Goal: Task Accomplishment & Management: Manage account settings

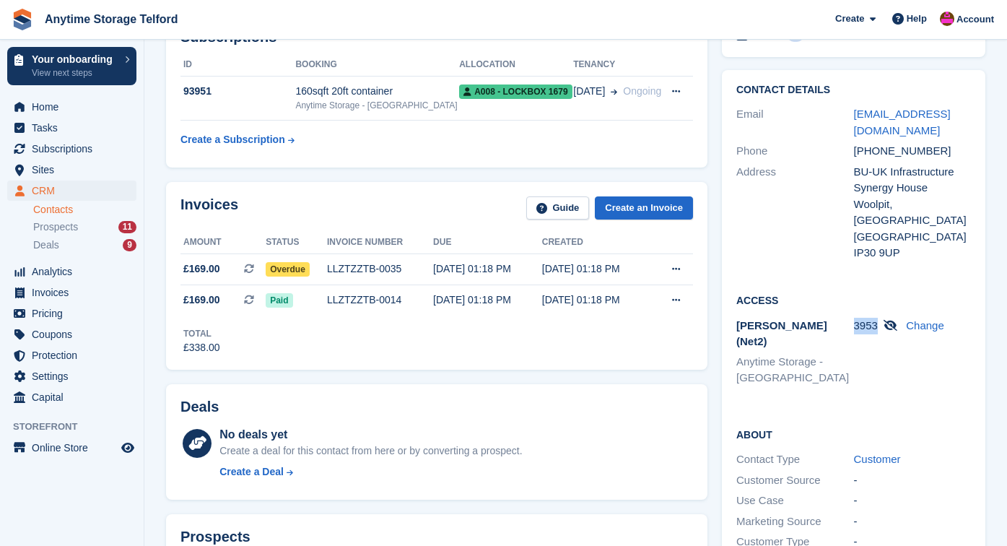
scroll to position [123, 0]
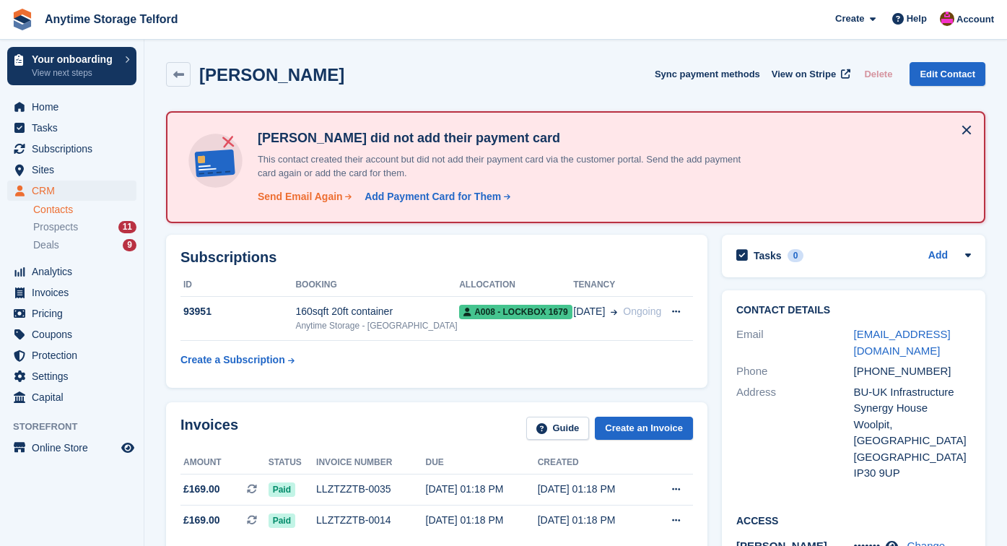
click at [317, 202] on div "Send Email Again" at bounding box center [300, 196] width 85 height 15
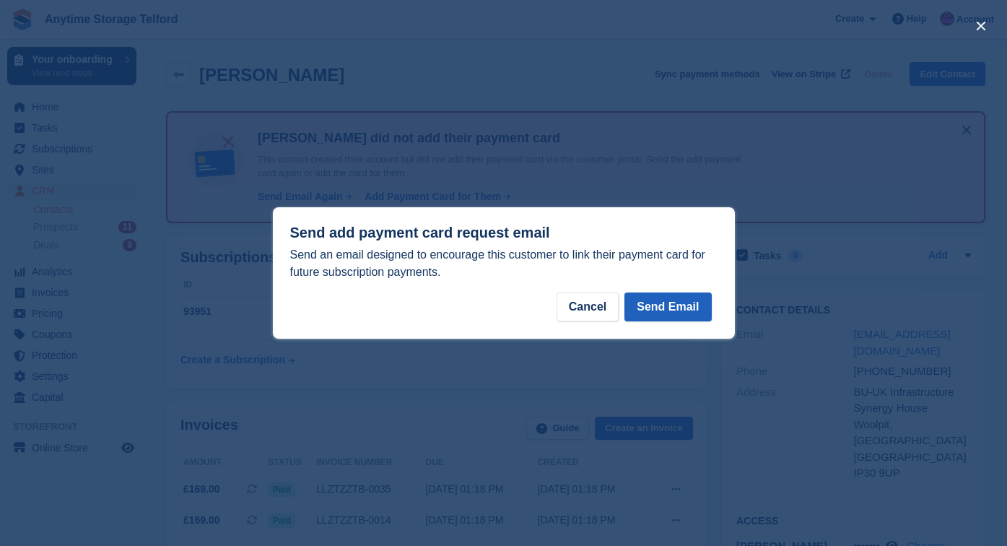
click at [679, 310] on button "Send Email" at bounding box center [667, 306] width 87 height 29
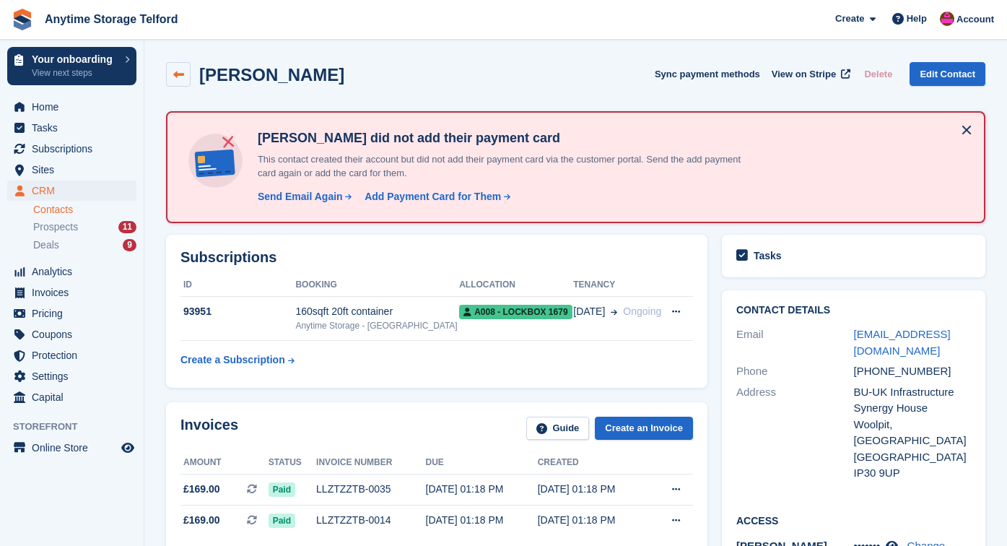
click at [175, 72] on icon at bounding box center [178, 74] width 11 height 11
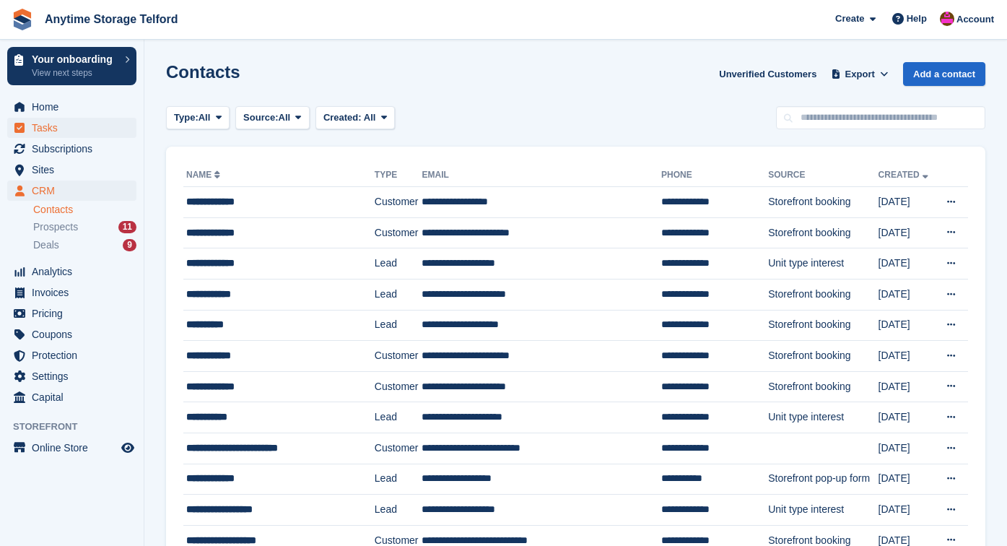
click at [27, 118] on link "Tasks" at bounding box center [71, 128] width 129 height 20
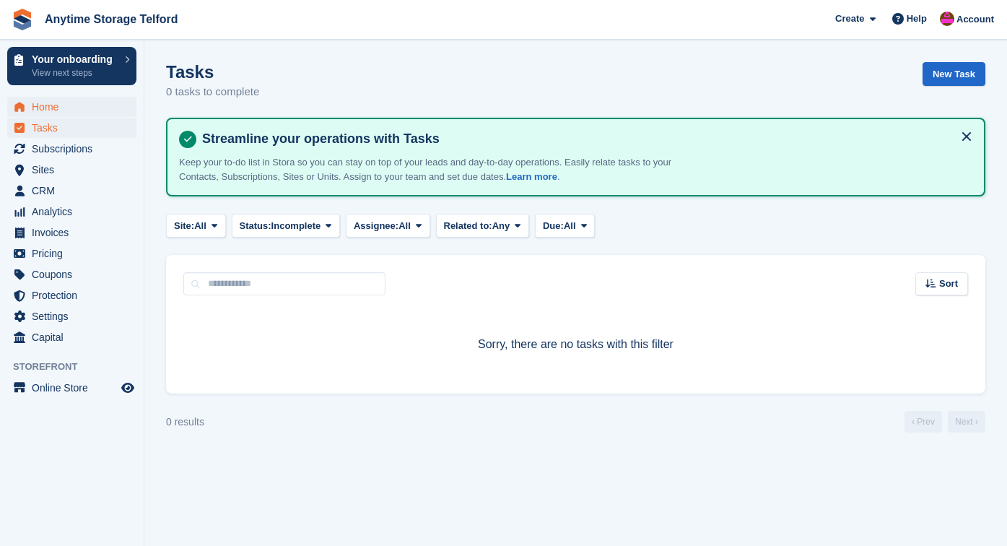
click at [50, 108] on span "Home" at bounding box center [75, 107] width 87 height 20
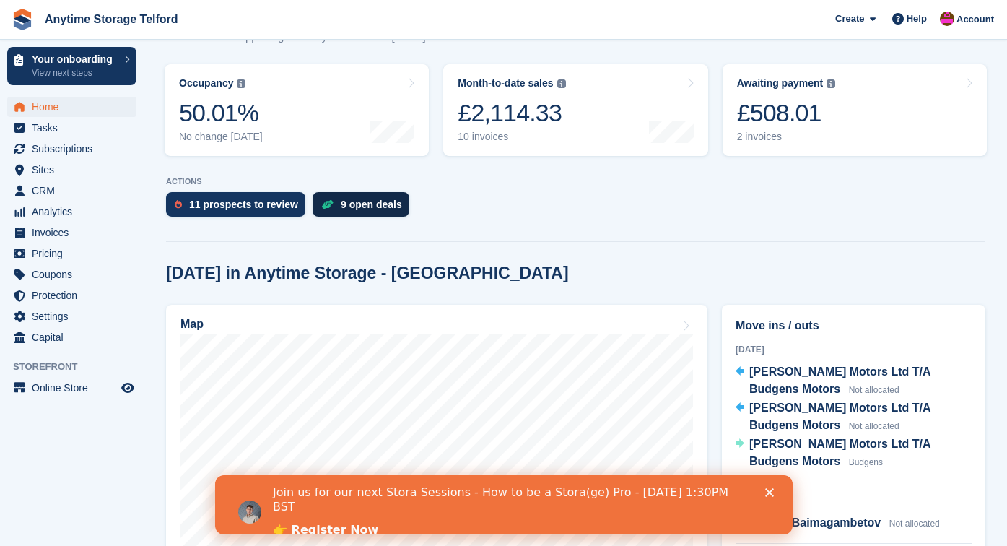
scroll to position [211, 0]
click at [770, 495] on icon "Close" at bounding box center [768, 492] width 9 height 9
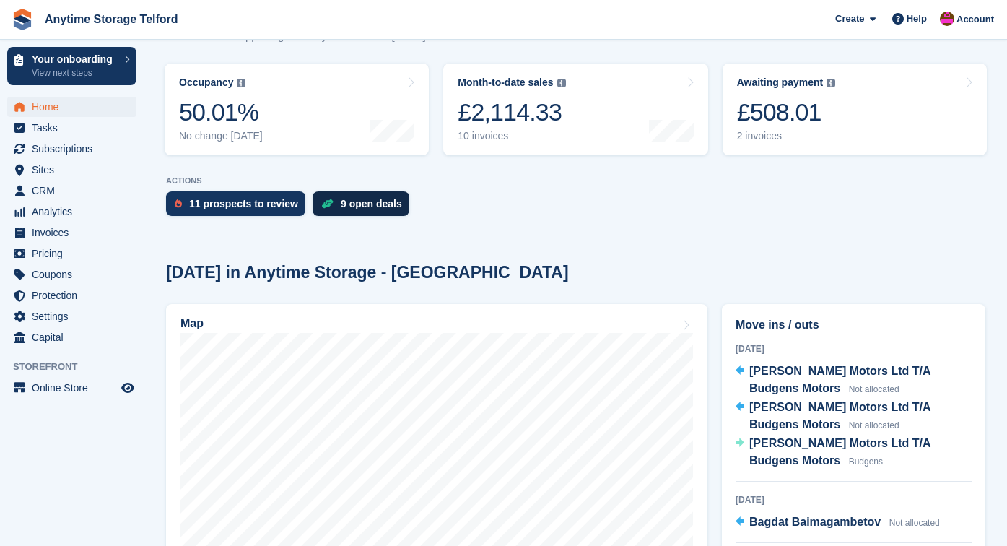
click at [354, 202] on div "9 open deals" at bounding box center [371, 204] width 61 height 12
click at [243, 214] on div "11 prospects to review" at bounding box center [235, 203] width 139 height 25
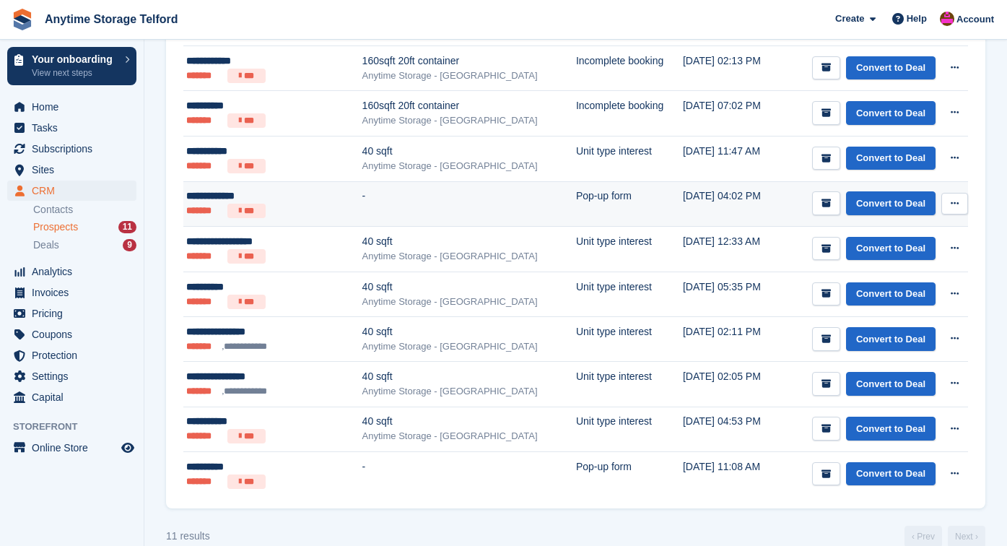
scroll to position [322, 0]
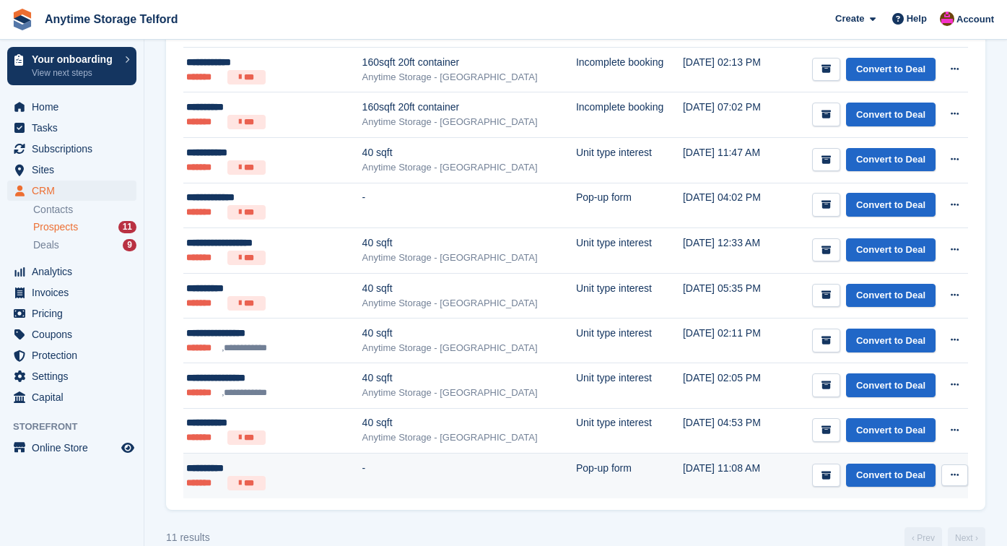
click at [949, 476] on button at bounding box center [954, 475] width 27 height 22
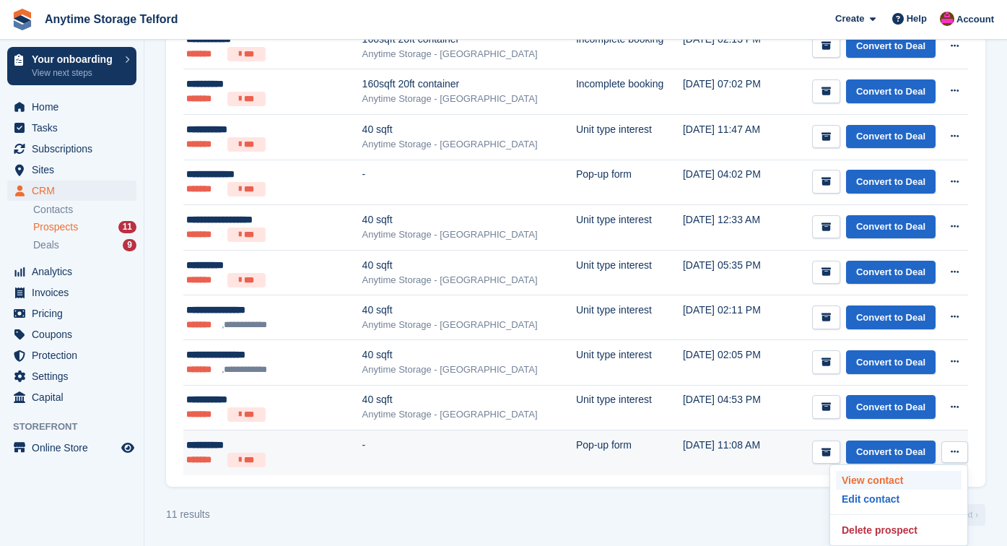
scroll to position [344, 0]
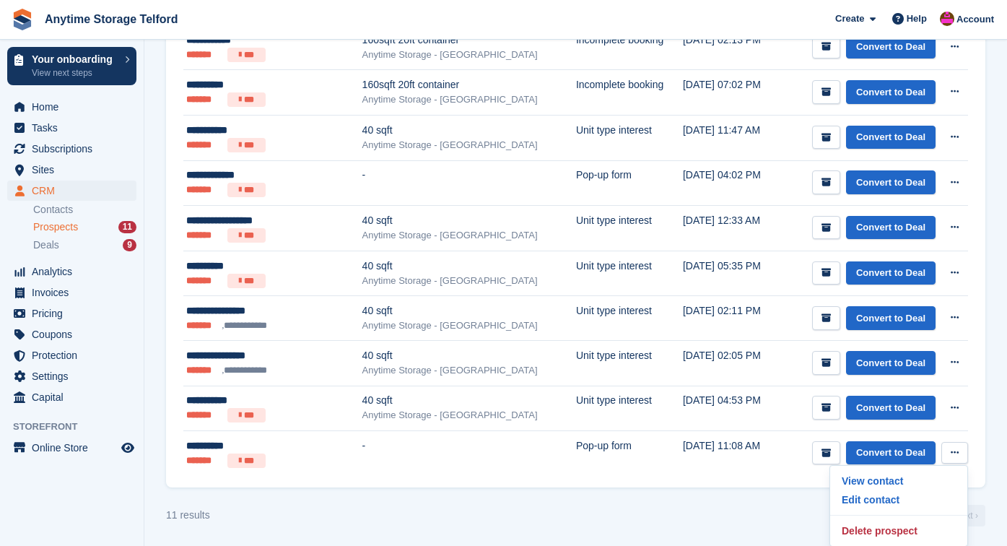
click at [668, 515] on div "11 results ‹ Prev Next ›" at bounding box center [575, 516] width 819 height 22
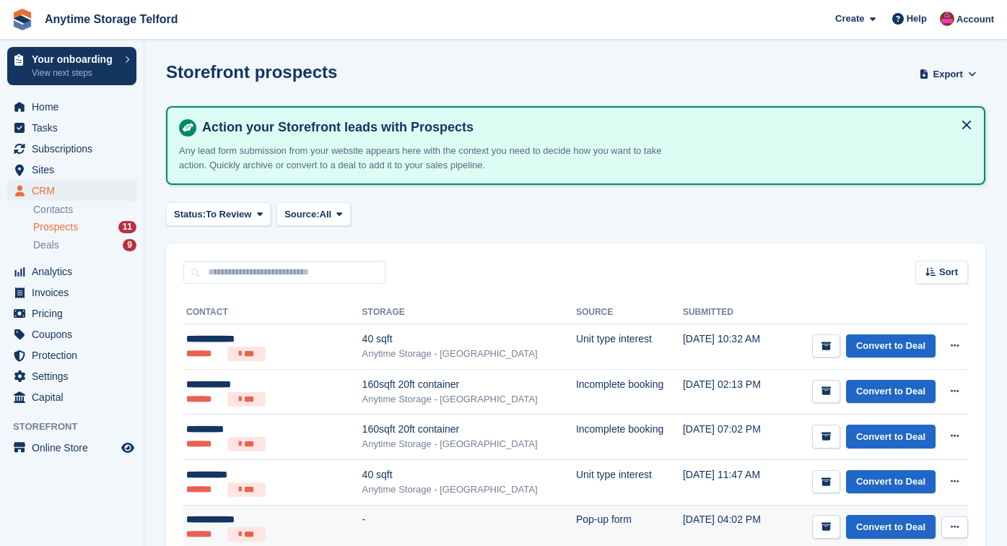
scroll to position [0, 0]
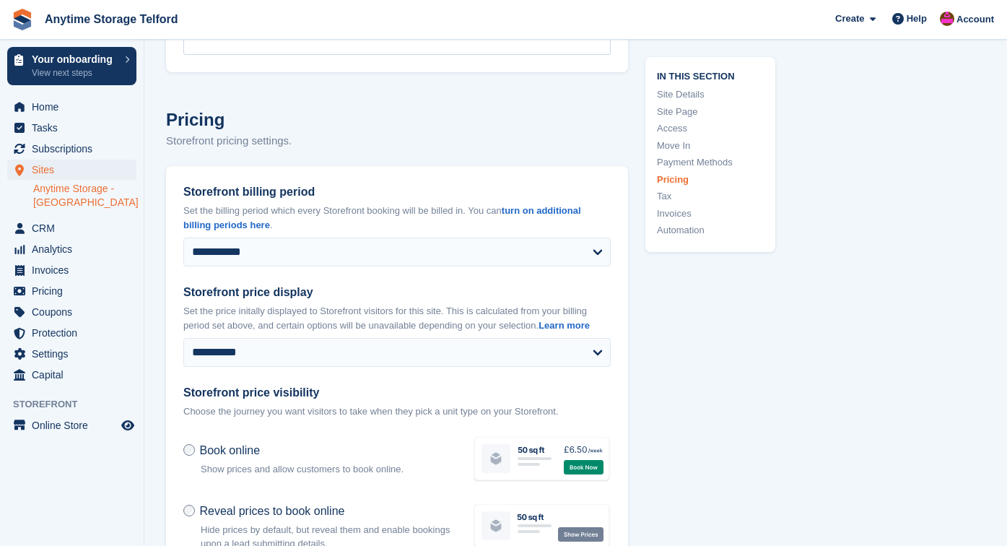
scroll to position [5741, 0]
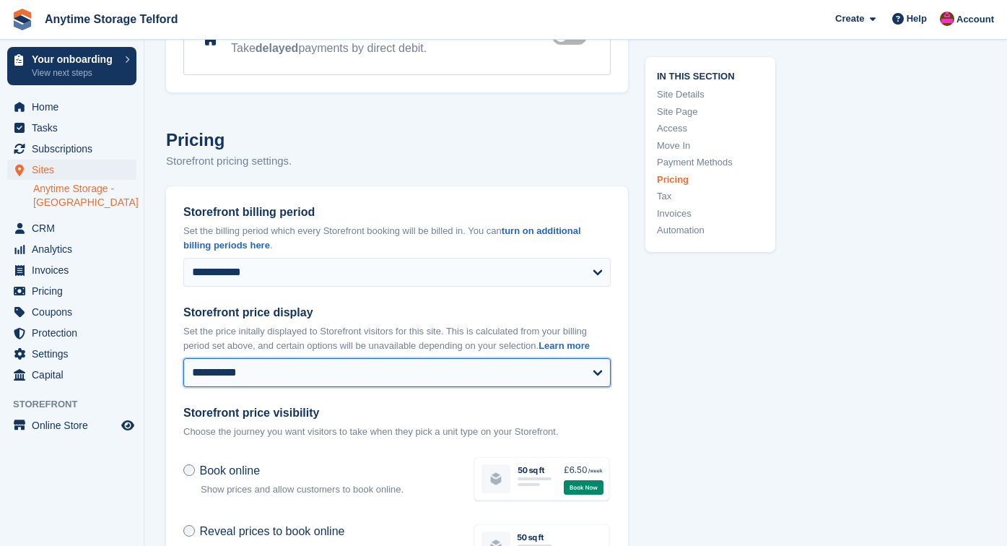
select select "*"
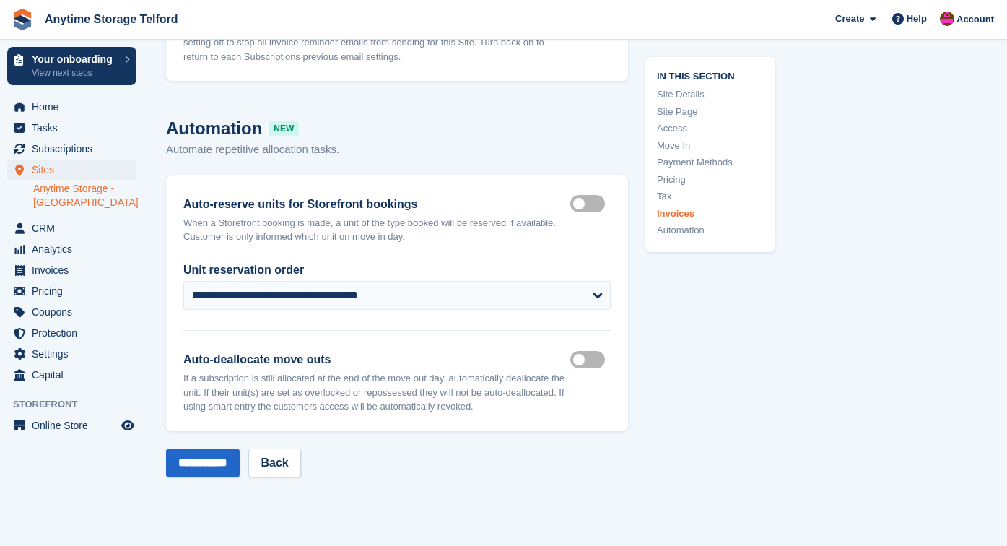
scroll to position [6914, 0]
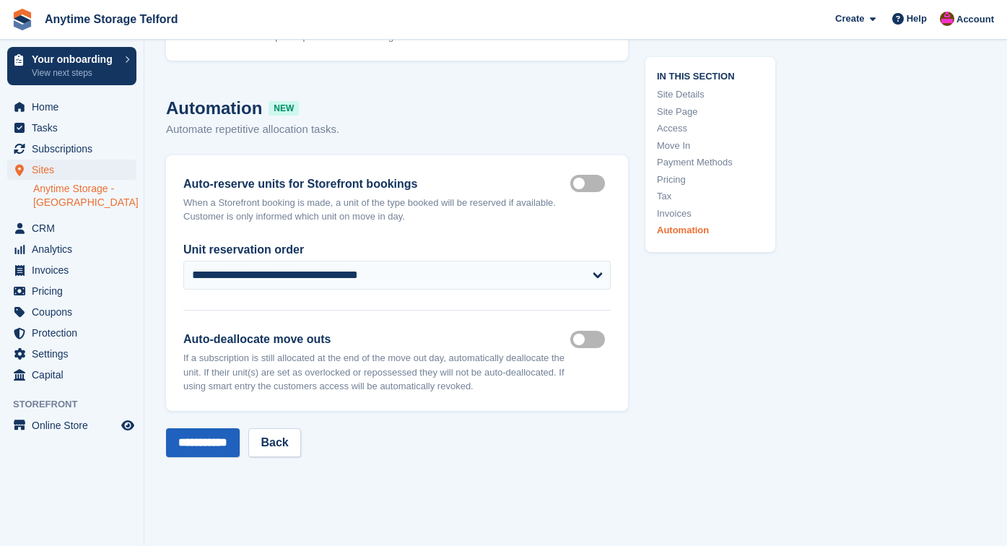
click at [210, 443] on input "**********" at bounding box center [203, 442] width 74 height 29
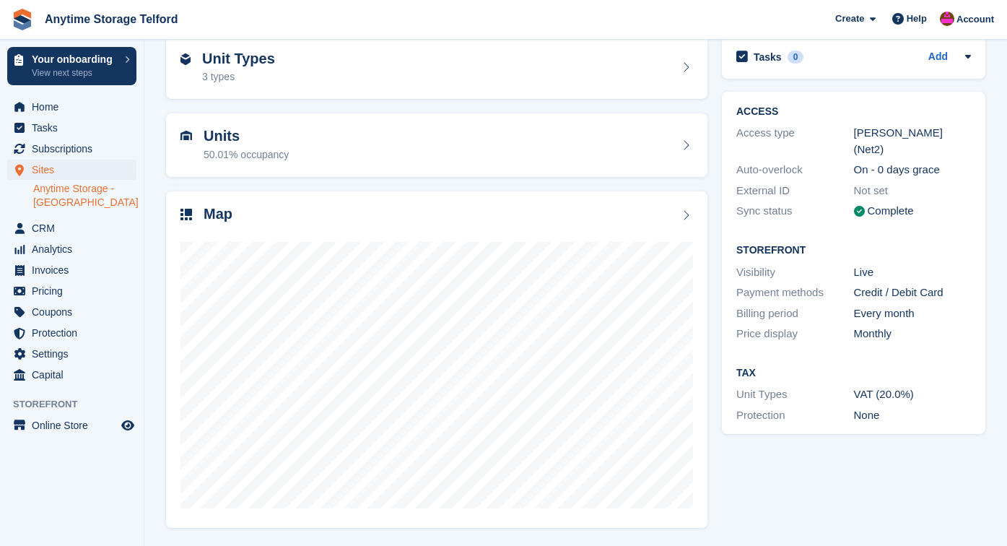
scroll to position [69, 0]
click at [673, 239] on div at bounding box center [436, 369] width 513 height 289
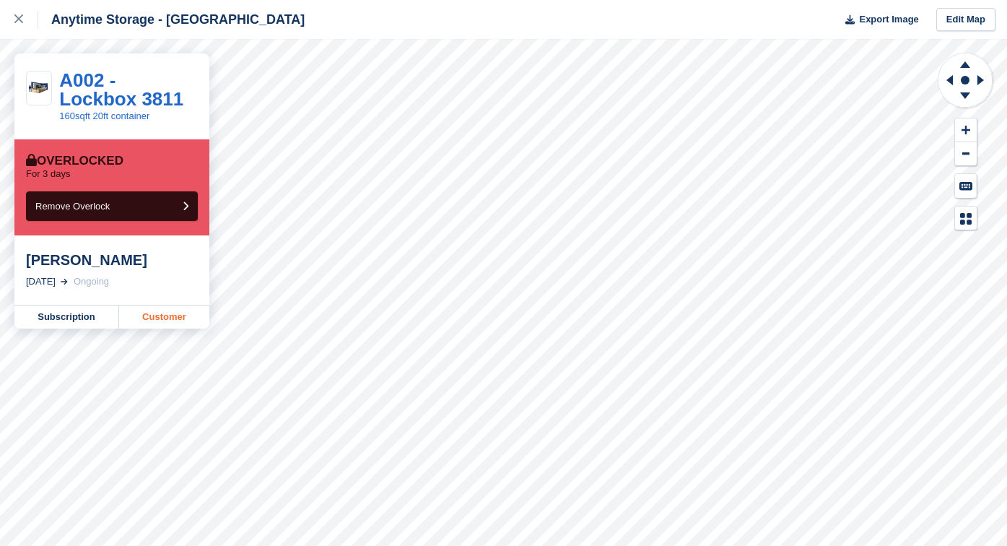
click at [156, 315] on link "Customer" at bounding box center [164, 316] width 90 height 23
